Goal: Task Accomplishment & Management: Manage account settings

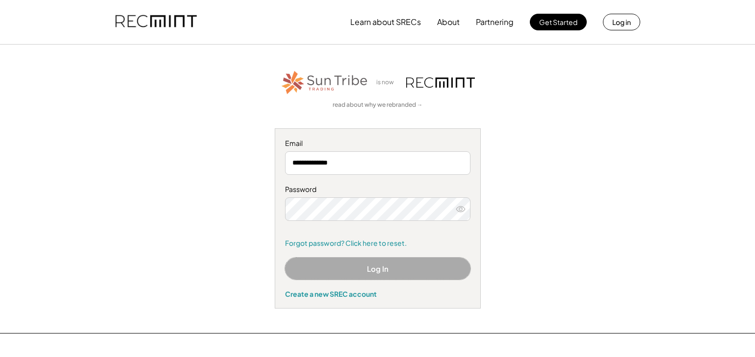
click at [361, 267] on button "Log In" at bounding box center [377, 269] width 185 height 22
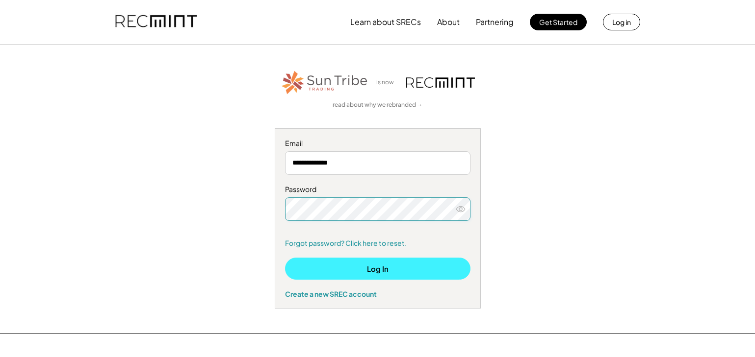
click at [376, 266] on button "Log In" at bounding box center [377, 269] width 185 height 22
click at [396, 269] on button "Log In" at bounding box center [377, 269] width 185 height 22
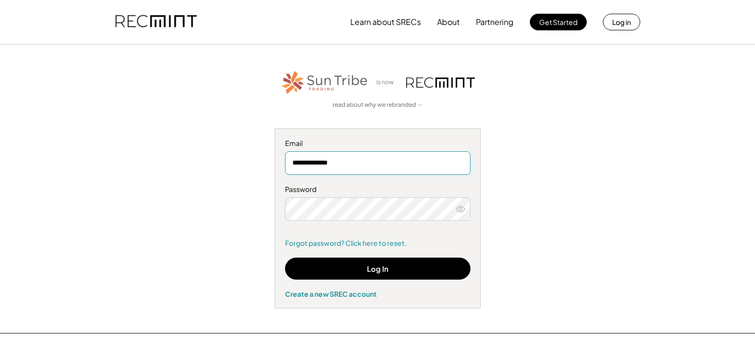
click at [370, 164] on input "**********" at bounding box center [377, 163] width 185 height 24
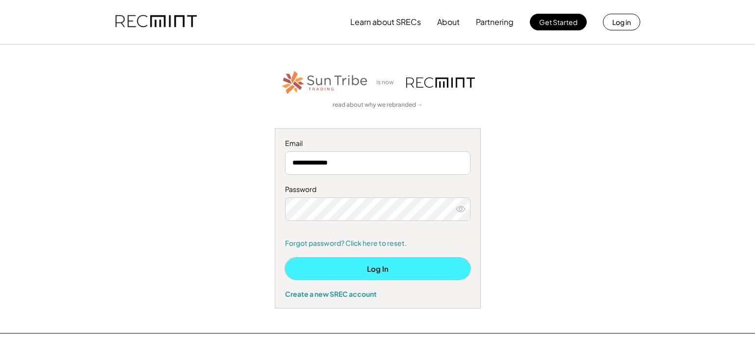
click at [367, 270] on button "Log In" at bounding box center [377, 269] width 185 height 22
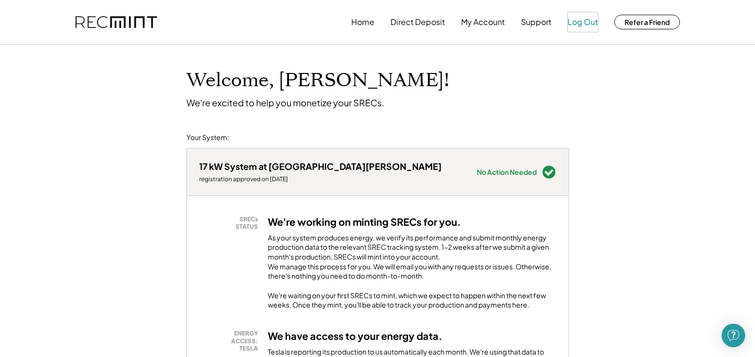
click at [576, 22] on button "Log Out" at bounding box center [582, 22] width 30 height 20
